Goal: Task Accomplishment & Management: Manage account settings

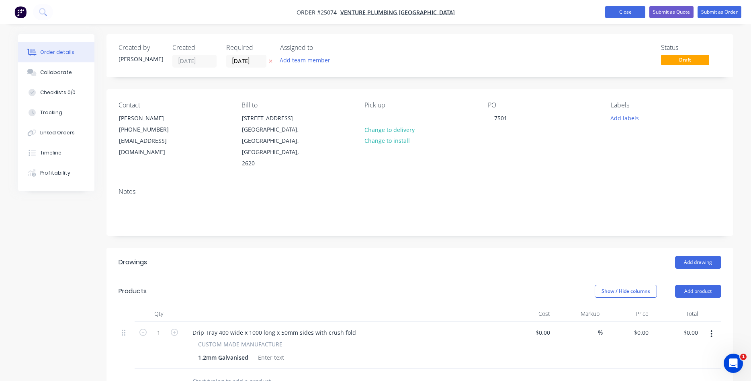
click at [623, 16] on button "Close" at bounding box center [625, 12] width 40 height 12
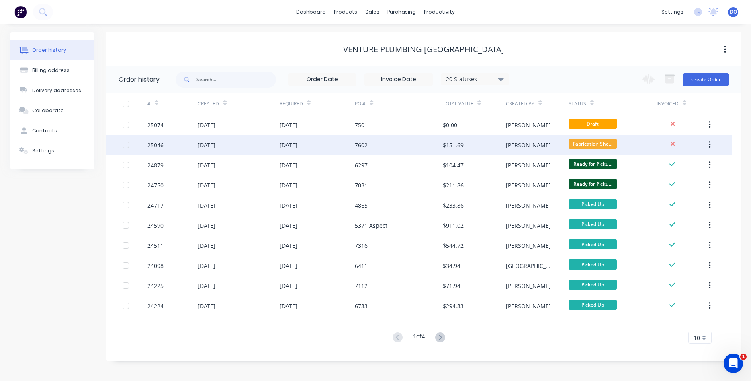
click at [367, 144] on div "7602" at bounding box center [361, 145] width 13 height 8
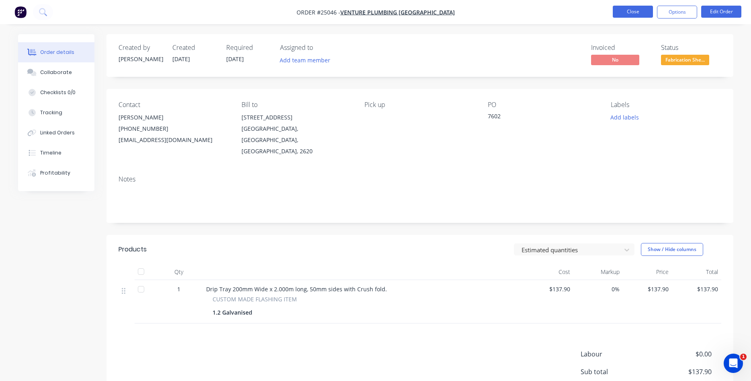
click at [638, 8] on button "Close" at bounding box center [633, 12] width 40 height 12
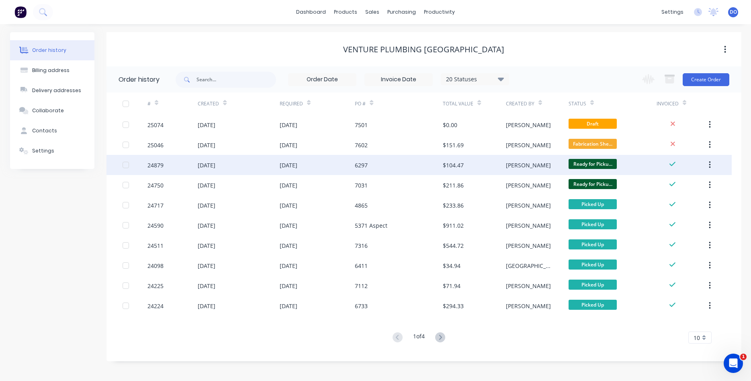
click at [430, 163] on div "6297" at bounding box center [399, 165] width 88 height 20
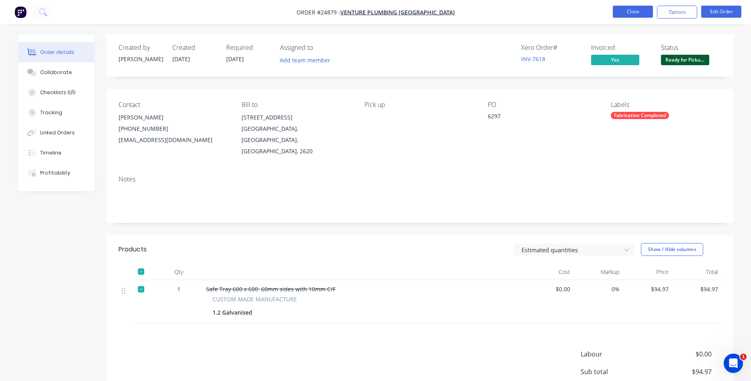
click at [639, 15] on button "Close" at bounding box center [633, 12] width 40 height 12
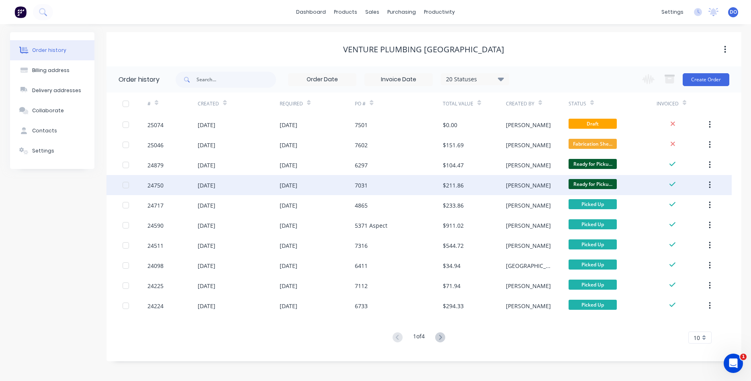
click at [445, 180] on div "$211.86" at bounding box center [474, 185] width 63 height 20
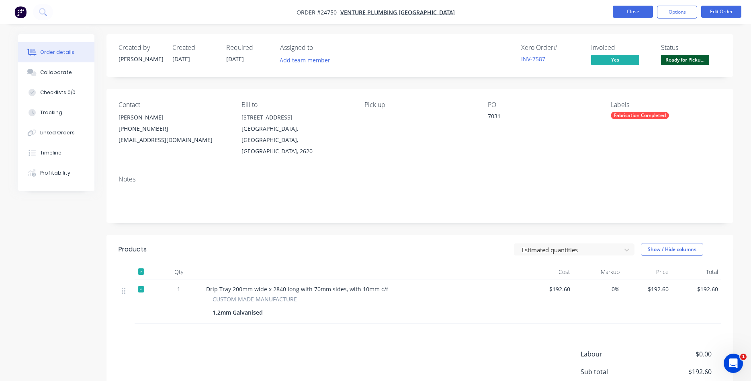
click at [618, 10] on button "Close" at bounding box center [633, 12] width 40 height 12
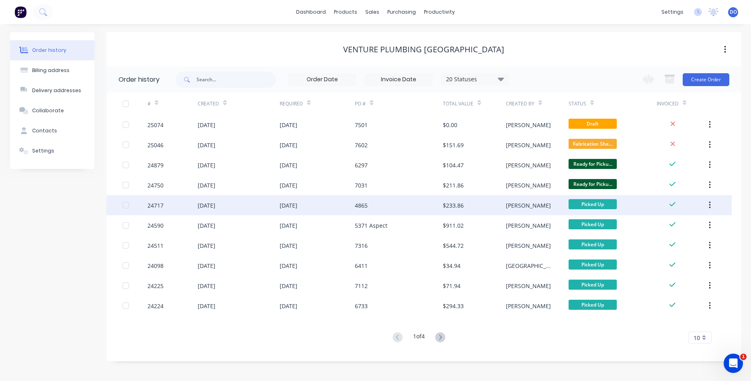
click at [410, 206] on div "4865" at bounding box center [399, 205] width 88 height 20
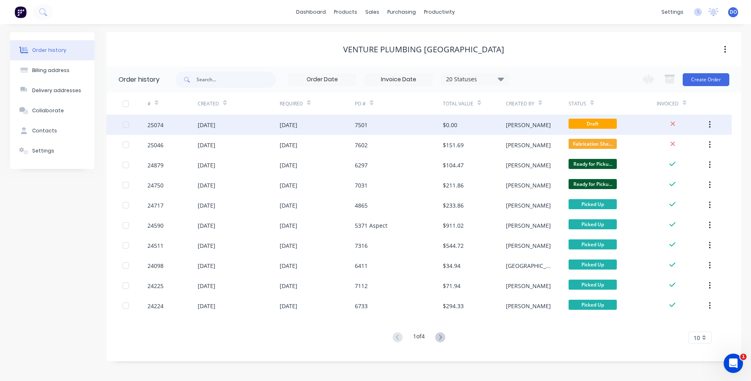
click at [297, 125] on div "[DATE]" at bounding box center [289, 125] width 18 height 8
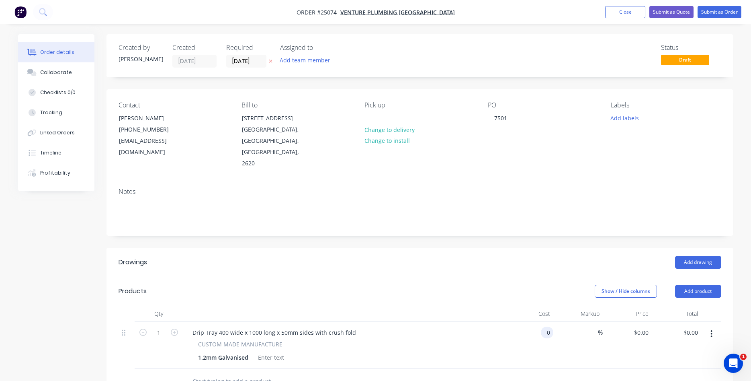
click at [547, 326] on input "0" at bounding box center [548, 332] width 9 height 12
type input "$141.75"
click at [513, 277] on header "Products Show / Hide columns Add product" at bounding box center [420, 291] width 627 height 29
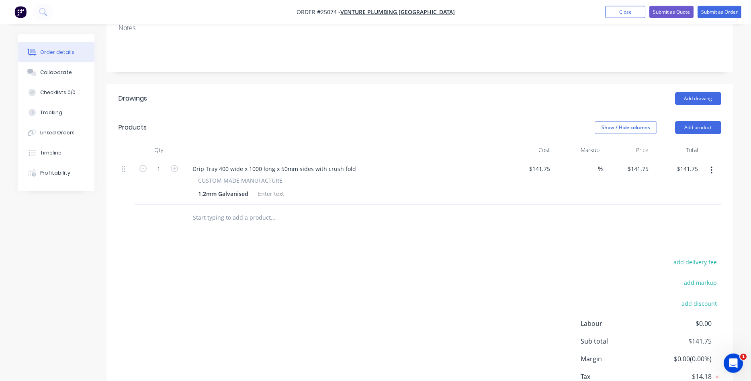
scroll to position [164, 0]
click at [714, 7] on button "Submit as Order" at bounding box center [720, 12] width 44 height 12
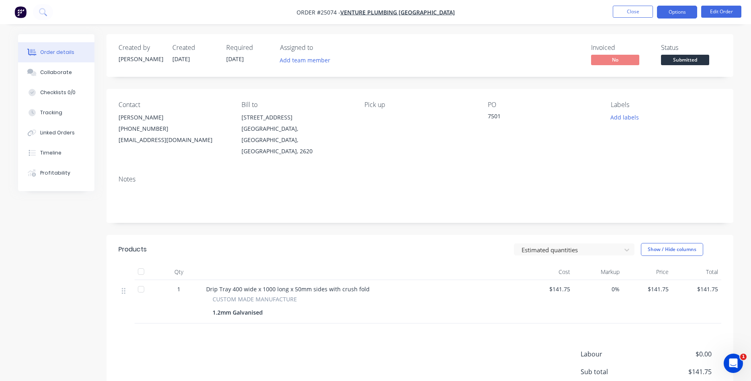
click at [671, 13] on button "Options" at bounding box center [677, 12] width 40 height 13
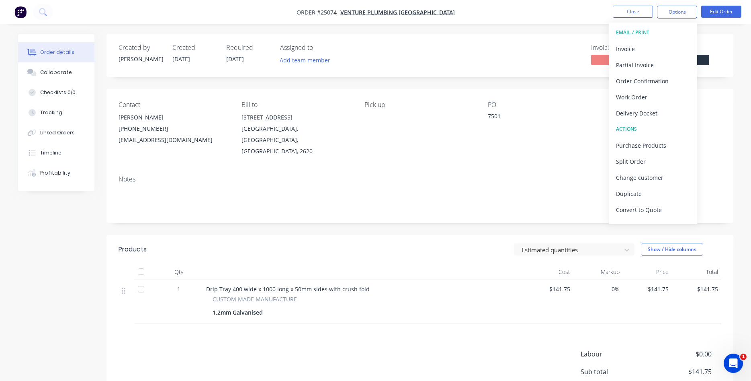
click at [730, 109] on div "Contact [PERSON_NAME] [PHONE_NUMBER] [EMAIL_ADDRESS][DOMAIN_NAME] Bill to [STRE…" at bounding box center [420, 129] width 627 height 80
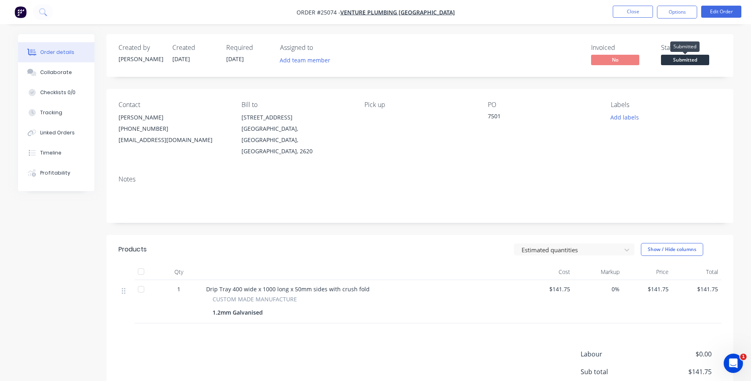
click at [681, 63] on span "Submitted" at bounding box center [685, 60] width 48 height 10
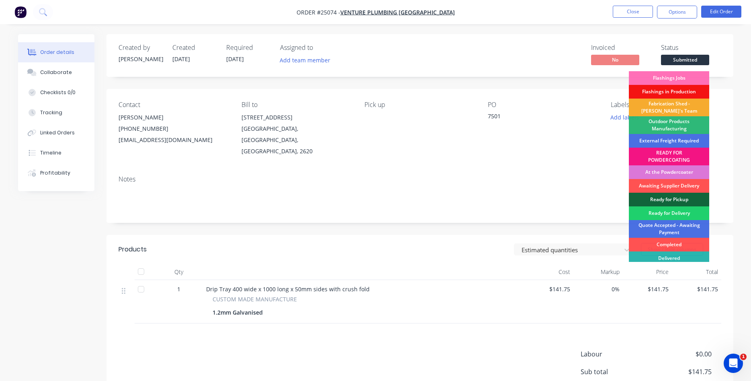
click at [669, 111] on div "Fabrication Shed - [PERSON_NAME]'s Team" at bounding box center [669, 107] width 80 height 18
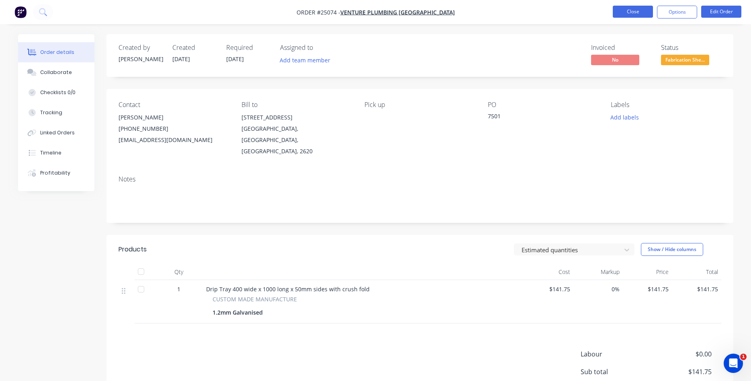
click at [637, 10] on button "Close" at bounding box center [633, 12] width 40 height 12
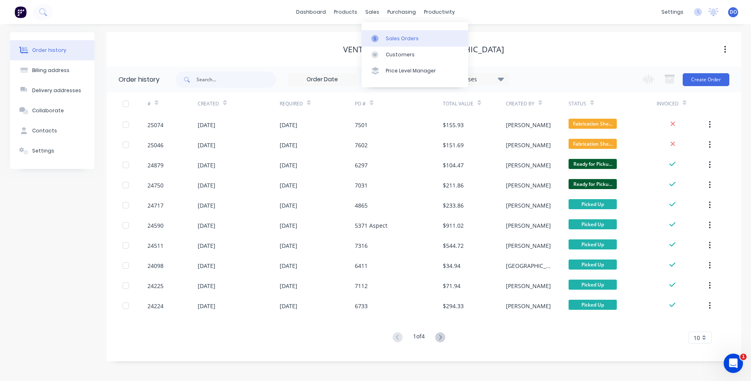
click at [382, 41] on div at bounding box center [377, 38] width 12 height 7
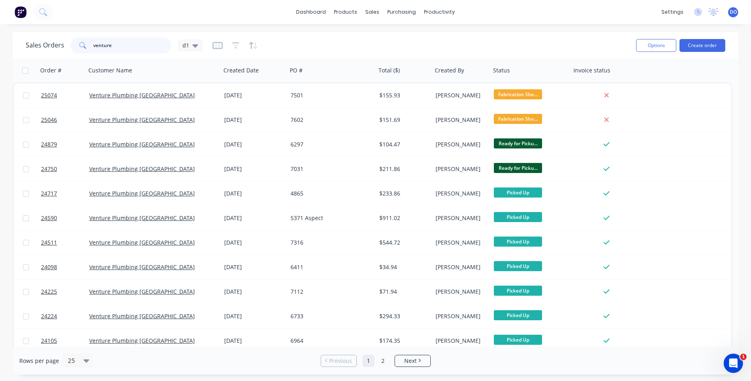
drag, startPoint x: 128, startPoint y: 46, endPoint x: 85, endPoint y: 43, distance: 43.1
click at [93, 43] on input "venture" at bounding box center [132, 45] width 78 height 16
click at [390, 37] on div "Sales Orders" at bounding box center [402, 38] width 33 height 7
drag, startPoint x: 132, startPoint y: 44, endPoint x: 63, endPoint y: 43, distance: 69.1
click at [93, 43] on input "venture" at bounding box center [132, 45] width 78 height 16
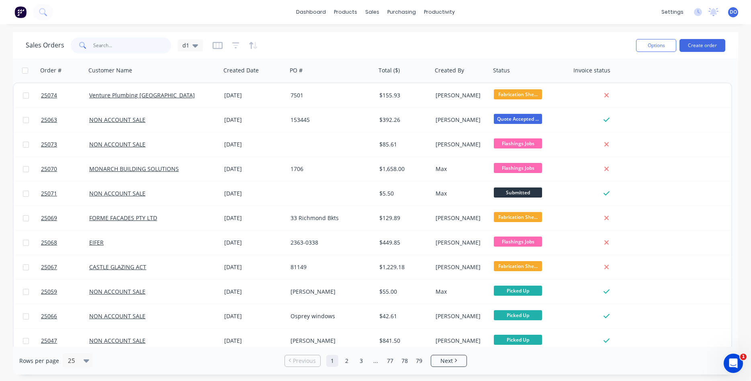
click at [119, 43] on input "text" at bounding box center [132, 45] width 78 height 16
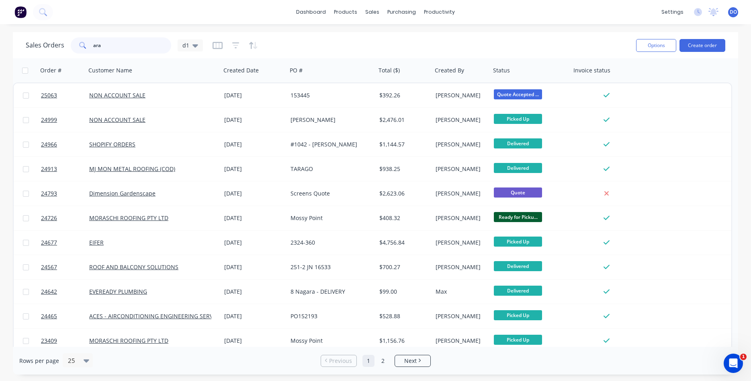
type input "ara"
drag, startPoint x: 113, startPoint y: 46, endPoint x: 51, endPoint y: 39, distance: 61.5
click at [93, 39] on input "ara" at bounding box center [132, 45] width 78 height 16
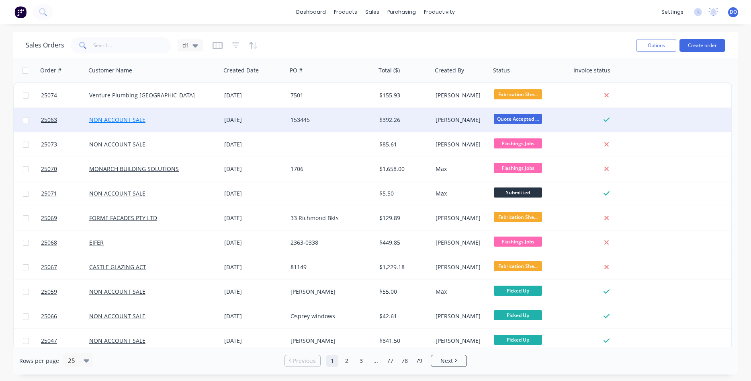
click at [135, 123] on link "NON ACCOUNT SALE" at bounding box center [117, 120] width 56 height 8
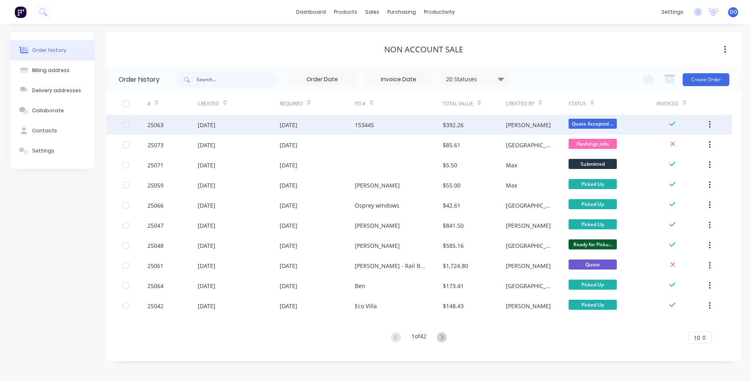
click at [205, 126] on div "[DATE]" at bounding box center [207, 125] width 18 height 8
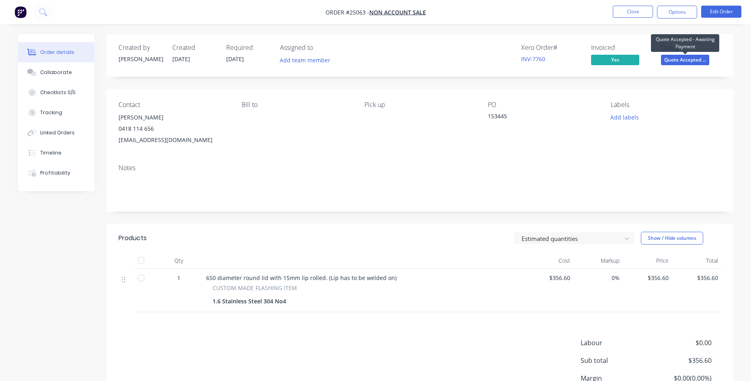
click at [686, 60] on span "Quote Accepted ..." at bounding box center [685, 60] width 48 height 10
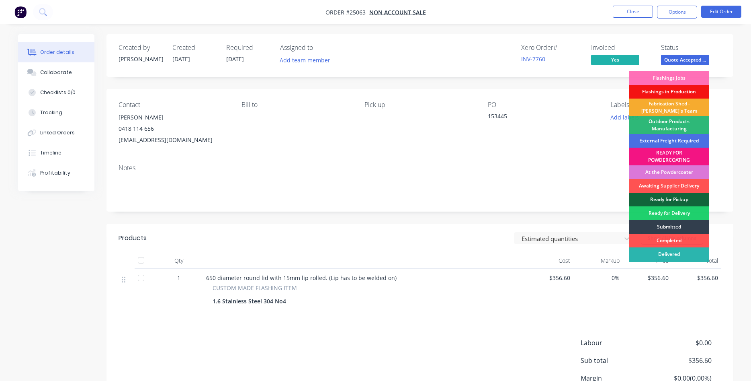
click at [676, 109] on div "Fabrication Shed - [PERSON_NAME]'s Team" at bounding box center [669, 107] width 80 height 18
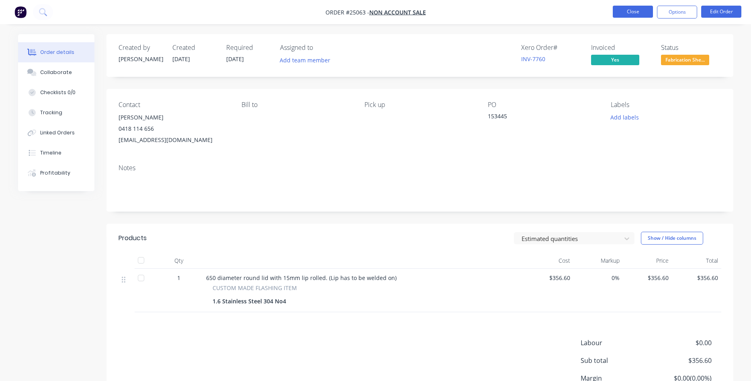
click at [627, 9] on button "Close" at bounding box center [633, 12] width 40 height 12
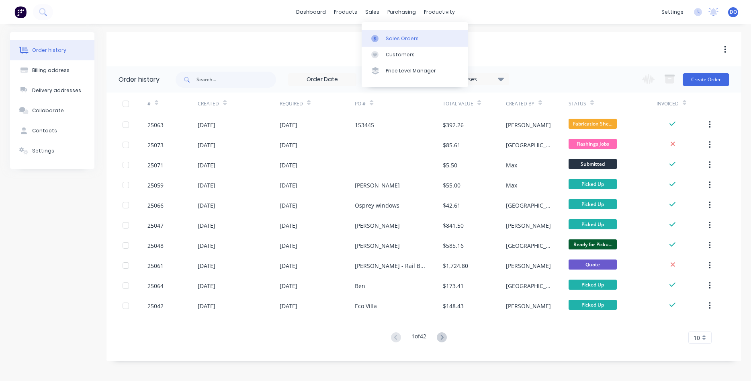
click at [389, 40] on div "Sales Orders" at bounding box center [402, 38] width 33 height 7
